Goal: Navigation & Orientation: Go to known website

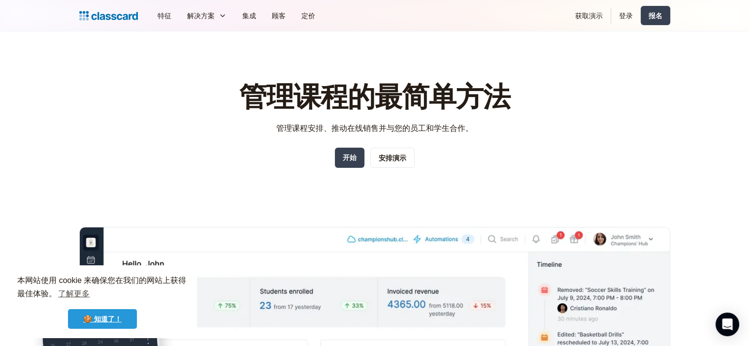
click at [115, 317] on font "🍪 知道了！" at bounding box center [102, 319] width 38 height 8
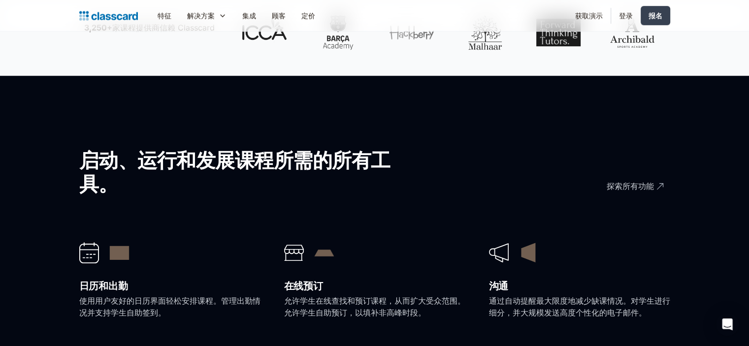
scroll to position [542, 0]
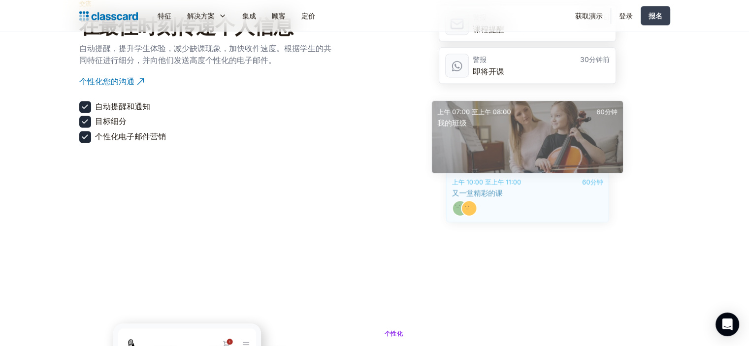
scroll to position [1576, 0]
